Goal: Task Accomplishment & Management: Manage account settings

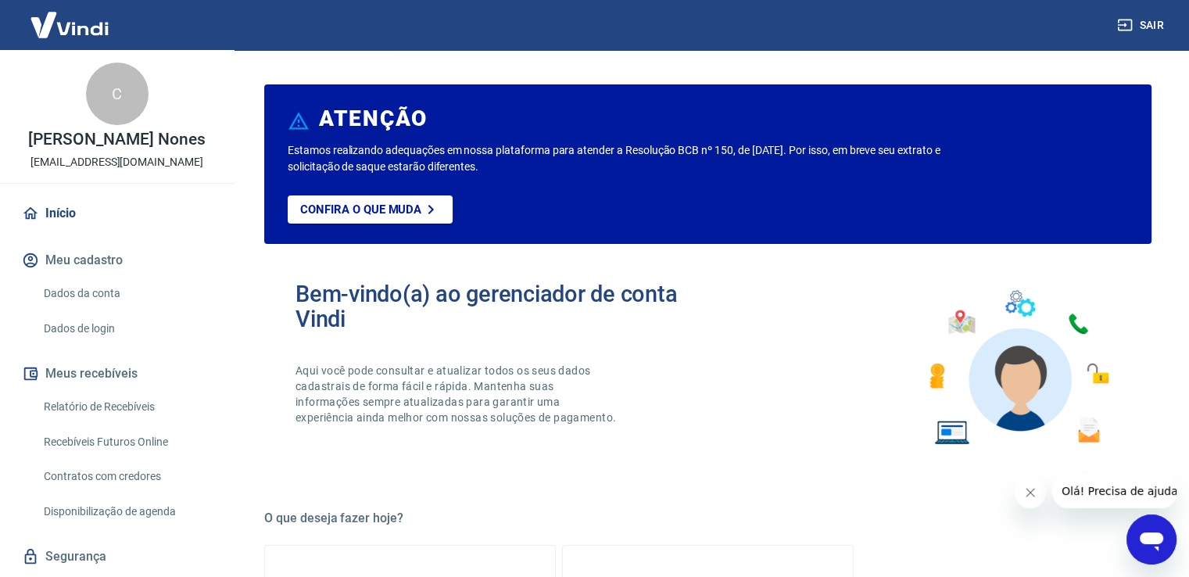
click at [55, 220] on link "Início" at bounding box center [117, 213] width 196 height 34
click at [62, 265] on button "Meu cadastro" at bounding box center [117, 260] width 196 height 34
click at [82, 296] on link "Dados da conta" at bounding box center [126, 294] width 177 height 32
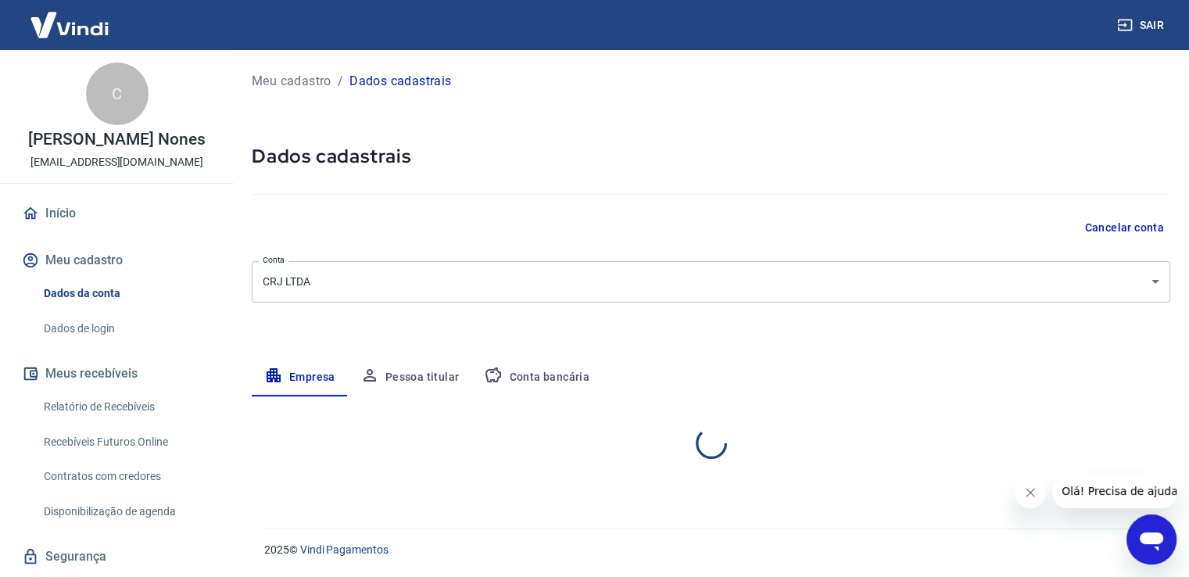
select select "SP"
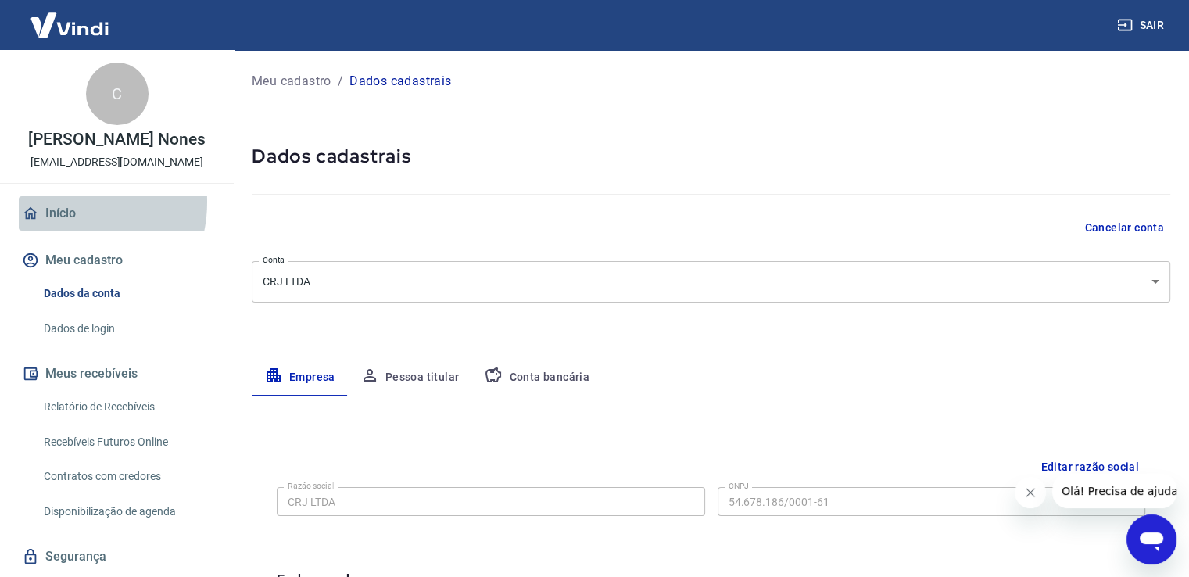
click at [59, 202] on link "Início" at bounding box center [117, 213] width 196 height 34
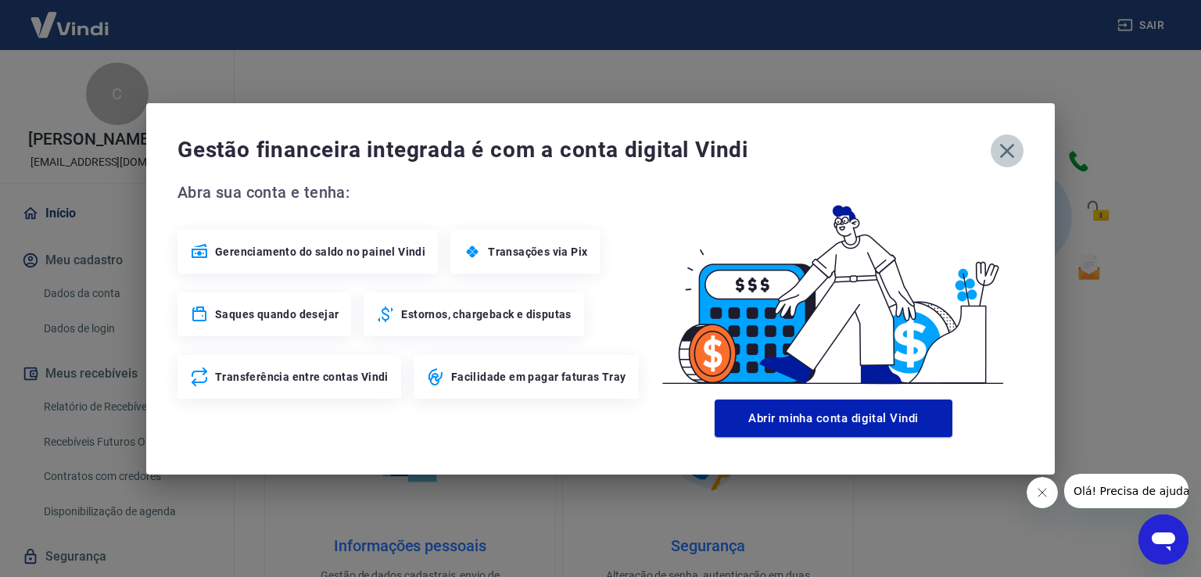
click at [1005, 146] on icon "button" at bounding box center [1007, 150] width 25 height 25
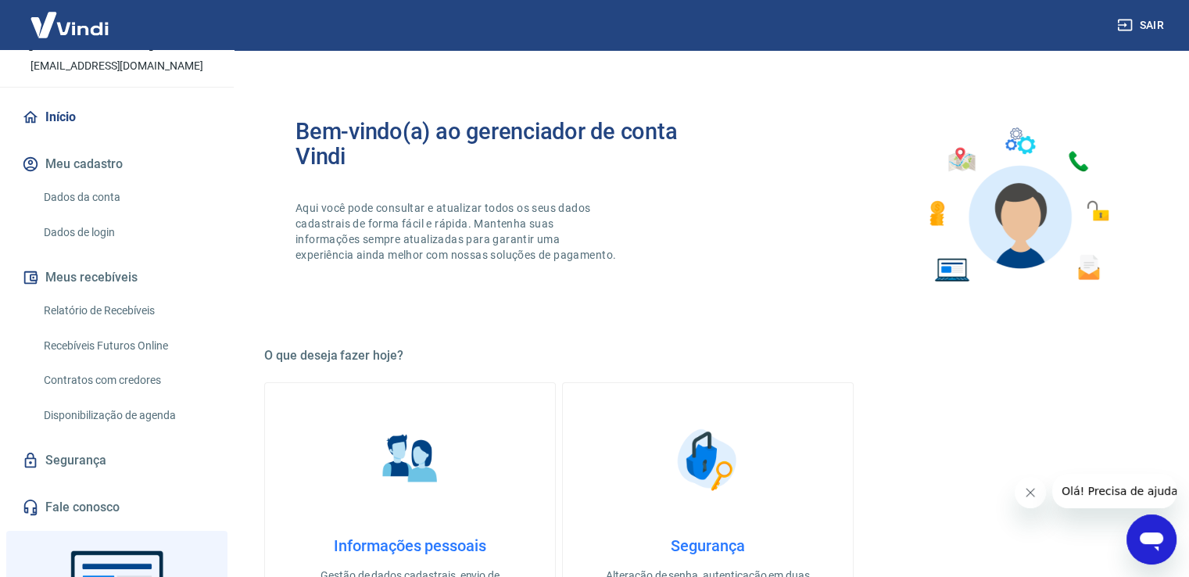
scroll to position [232, 0]
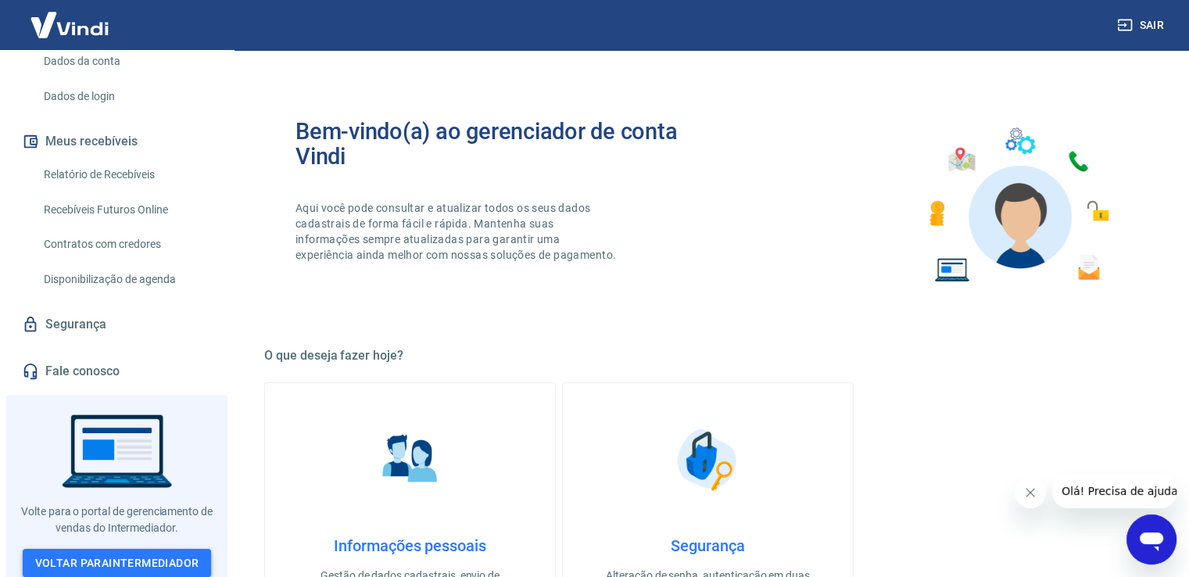
click at [93, 556] on link "Voltar para Intermediador" at bounding box center [117, 563] width 189 height 29
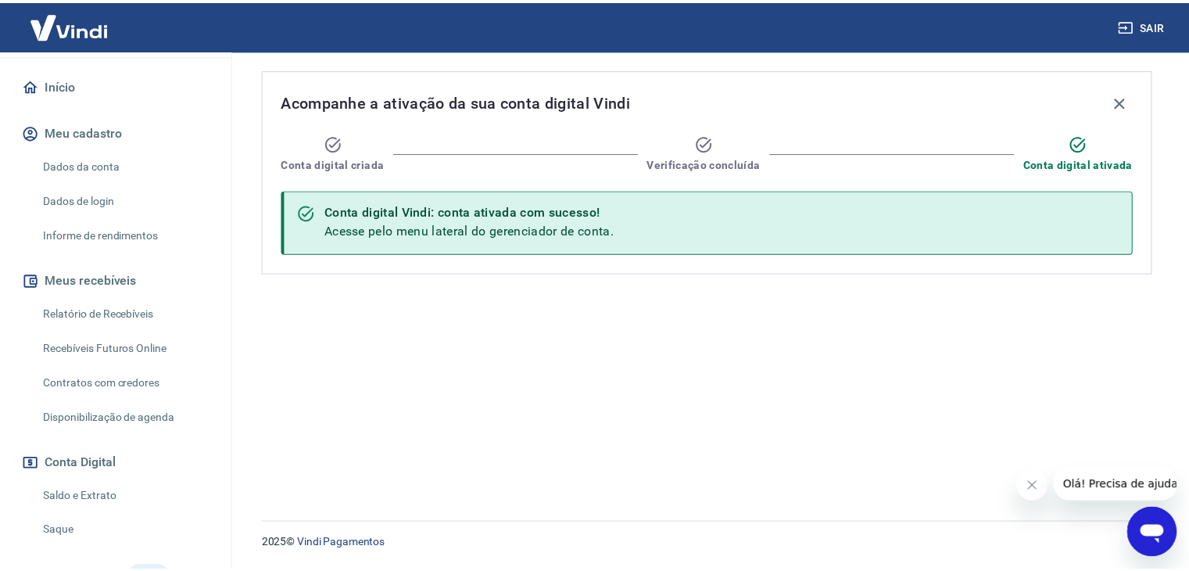
scroll to position [156, 0]
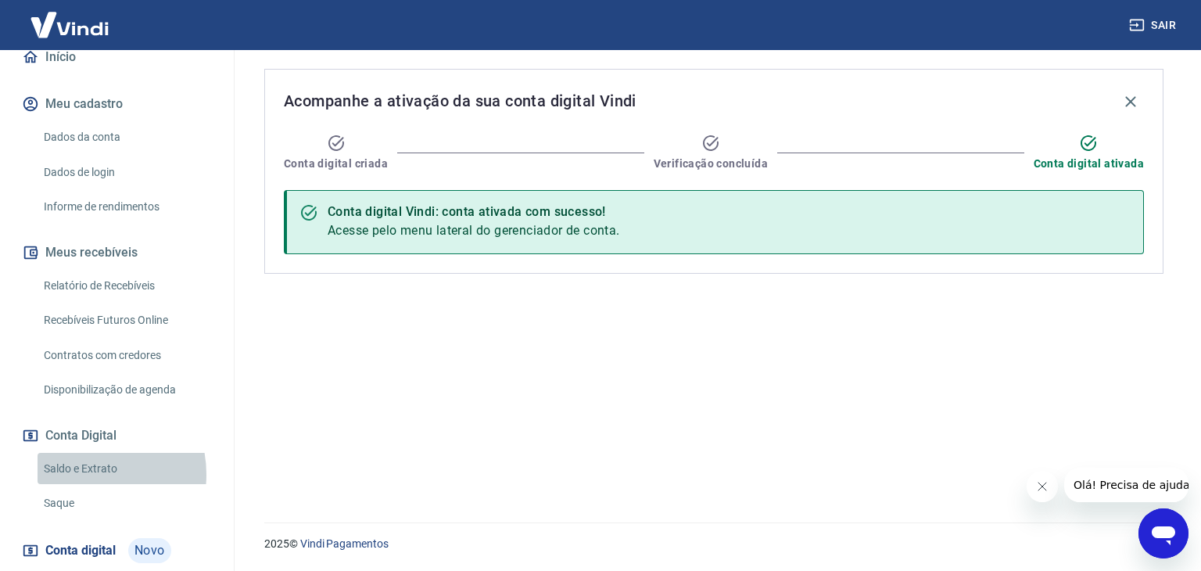
click at [81, 474] on link "Saldo e Extrato" at bounding box center [126, 469] width 177 height 32
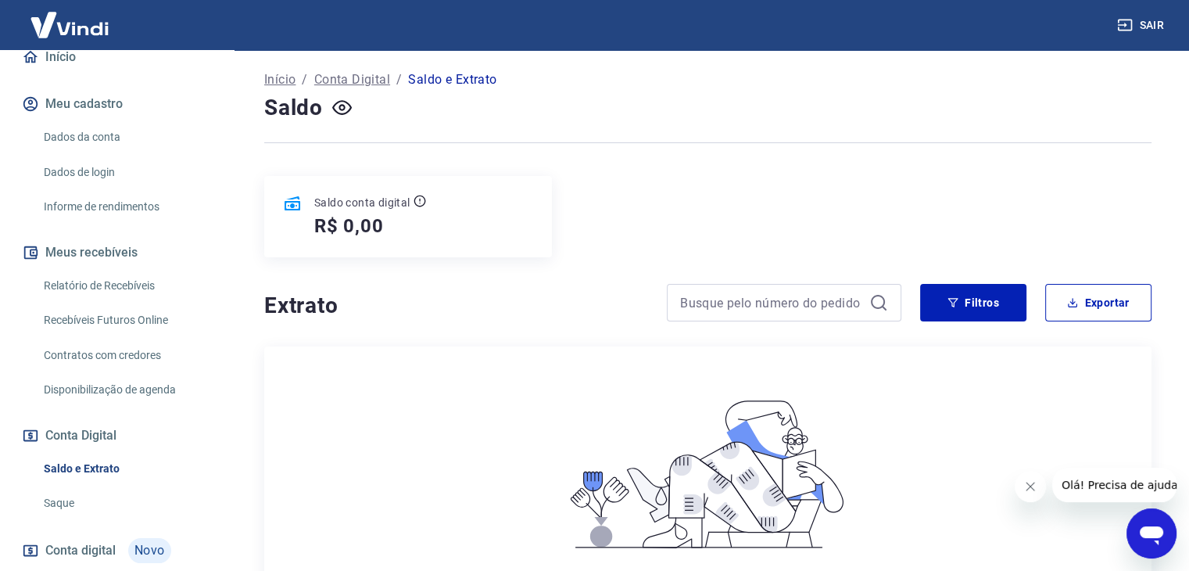
scroll to position [156, 0]
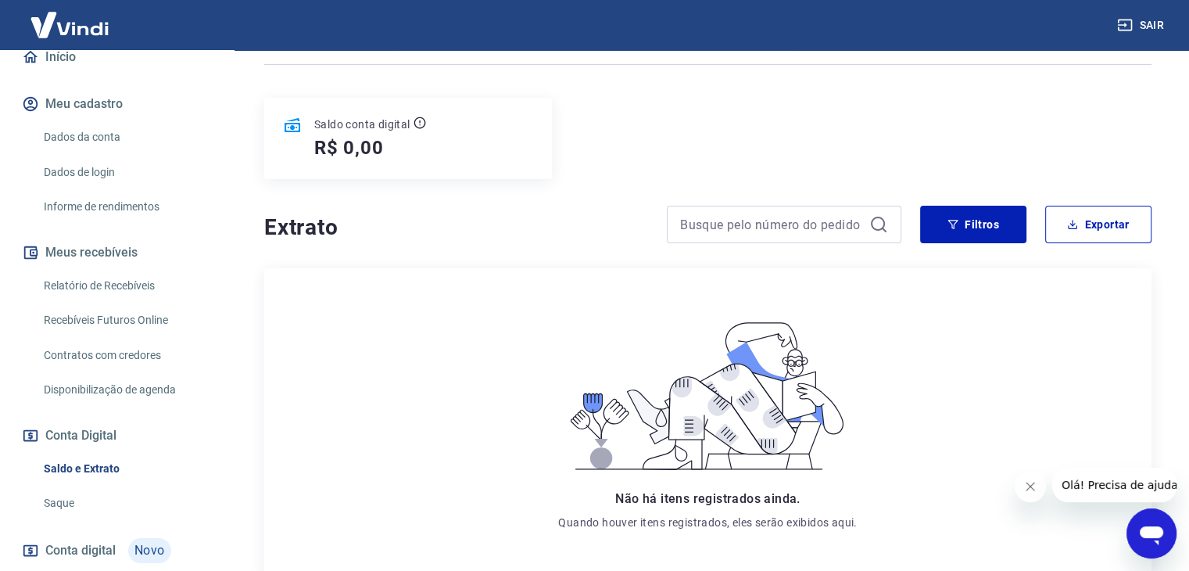
click at [67, 504] on link "Saque" at bounding box center [126, 503] width 177 height 32
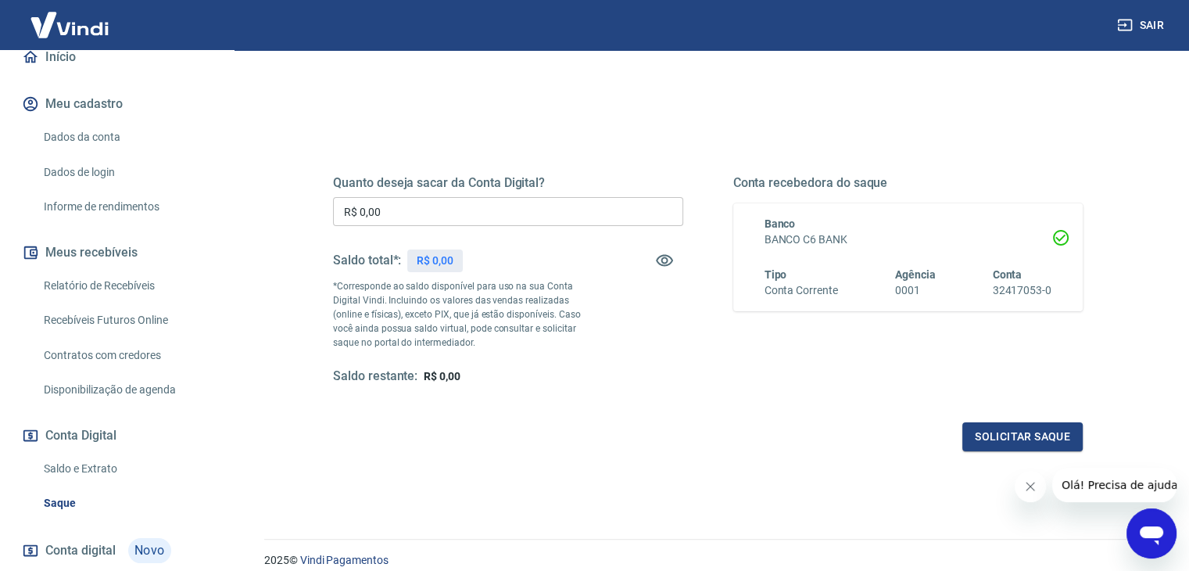
scroll to position [45, 0]
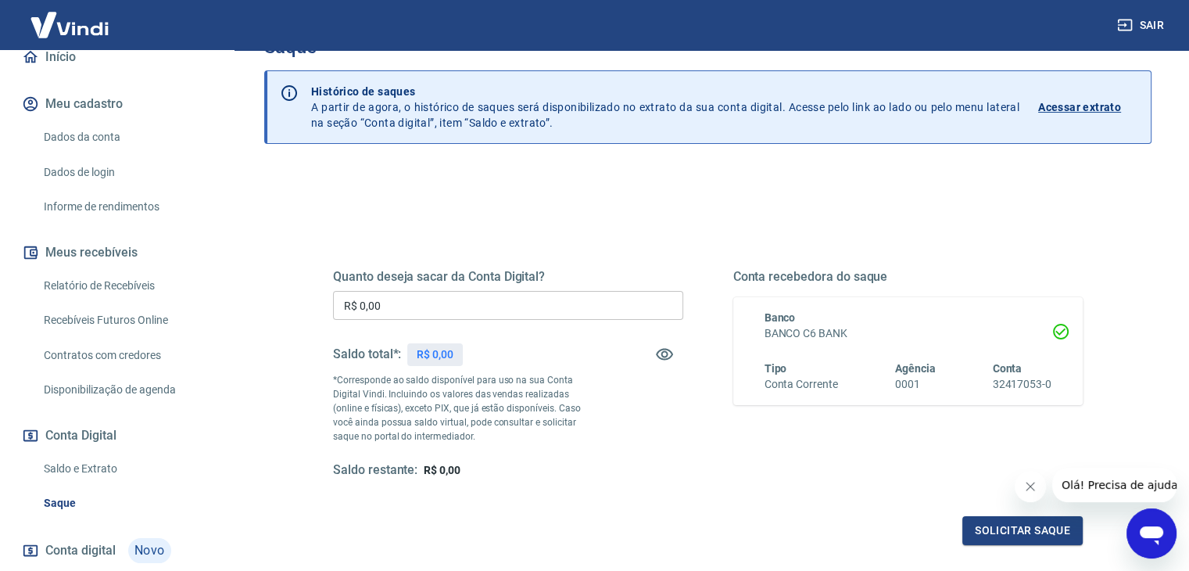
click at [88, 132] on link "Dados da conta" at bounding box center [126, 137] width 177 height 32
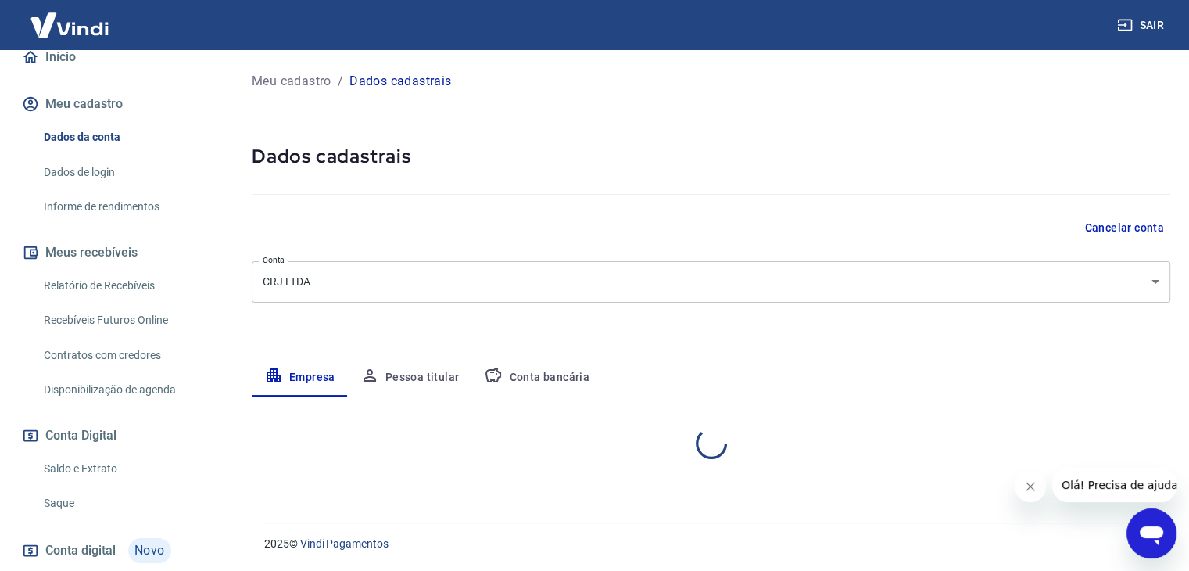
select select "SP"
